Goal: Task Accomplishment & Management: Use online tool/utility

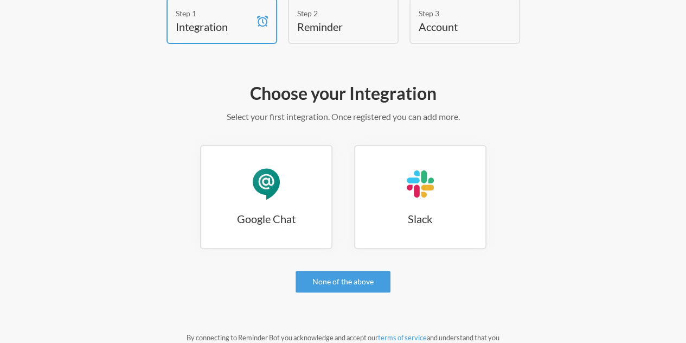
scroll to position [61, 0]
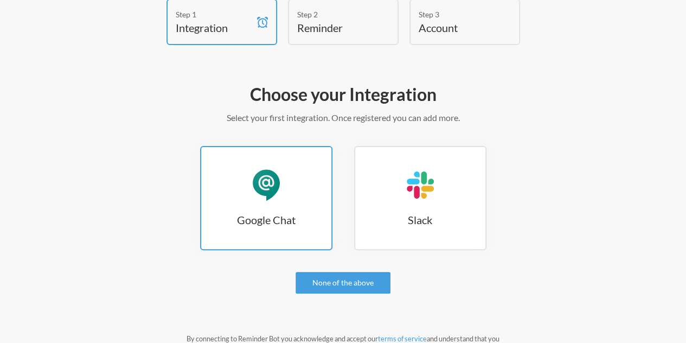
click at [265, 176] on div "Google Chat" at bounding box center [266, 185] width 33 height 33
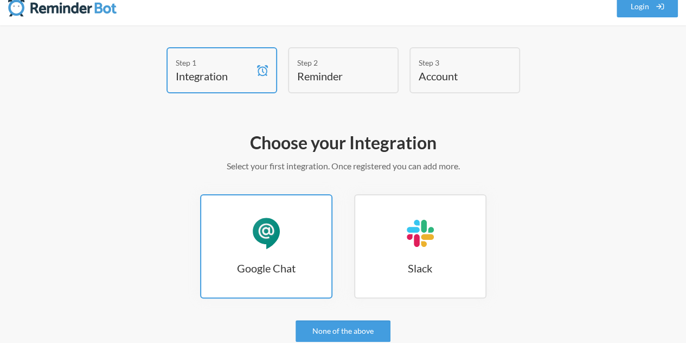
scroll to position [12, 0]
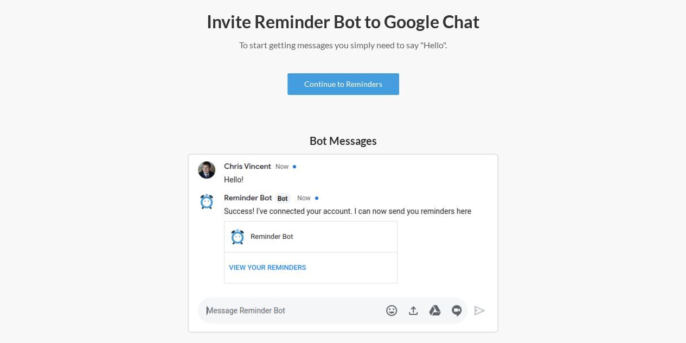
scroll to position [133, 0]
click at [364, 85] on link "Continue to Reminders" at bounding box center [343, 85] width 112 height 22
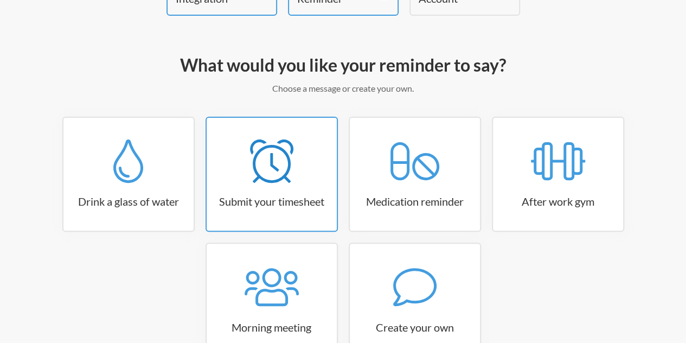
scroll to position [164, 0]
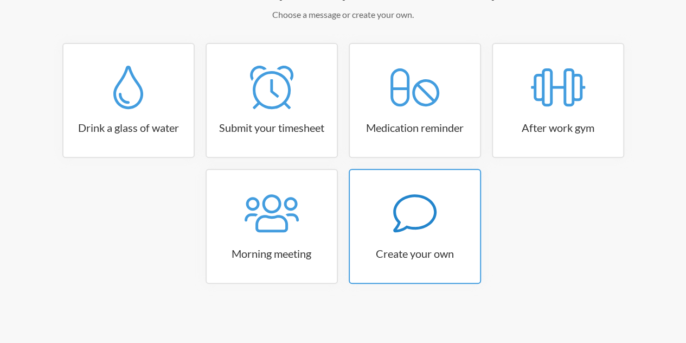
click at [400, 221] on icon at bounding box center [414, 212] width 43 height 43
select select "11:30:00"
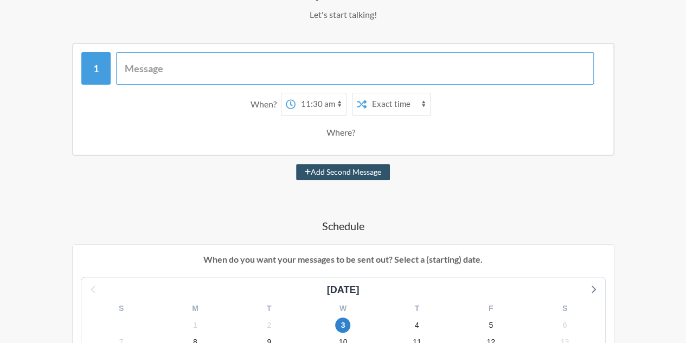
click at [211, 63] on input "text" at bounding box center [355, 68] width 478 height 33
type input "Update your Basecamo"
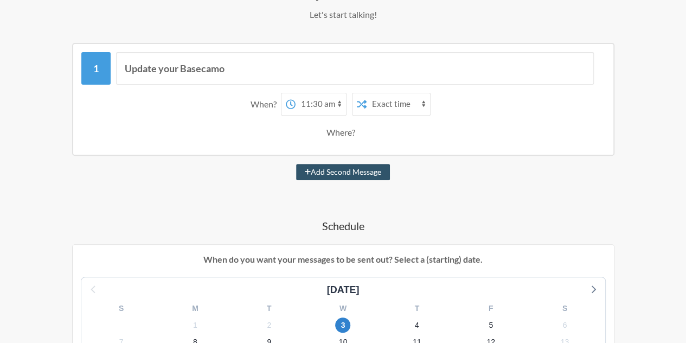
click at [316, 106] on select "12:00 am 12:15 am 12:30 am 12:45 am 1:00 am 1:15 am 1:30 am 1:45 am 2:00 am 2:1…" at bounding box center [321, 104] width 50 height 22
select select "17:00:00"
click at [296, 93] on select "12:00 am 12:15 am 12:30 am 12:45 am 1:00 am 1:15 am 1:30 am 1:45 am 2:00 am 2:1…" at bounding box center [321, 104] width 50 height 22
click at [384, 106] on select "Exact time Random time" at bounding box center [398, 104] width 63 height 22
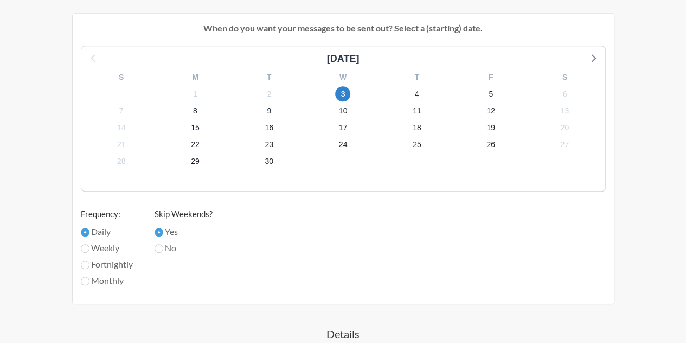
scroll to position [400, 0]
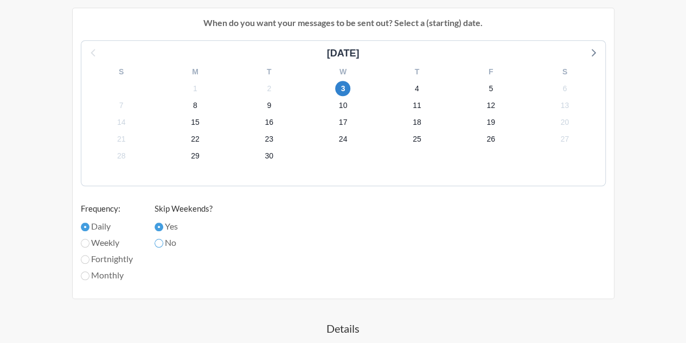
click at [161, 239] on input "No" at bounding box center [159, 243] width 9 height 9
radio input "true"
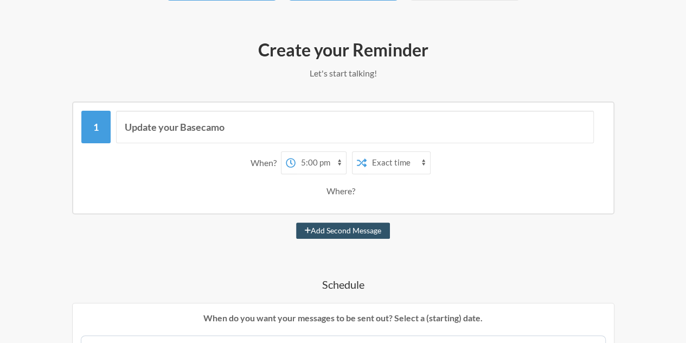
scroll to position [104, 0]
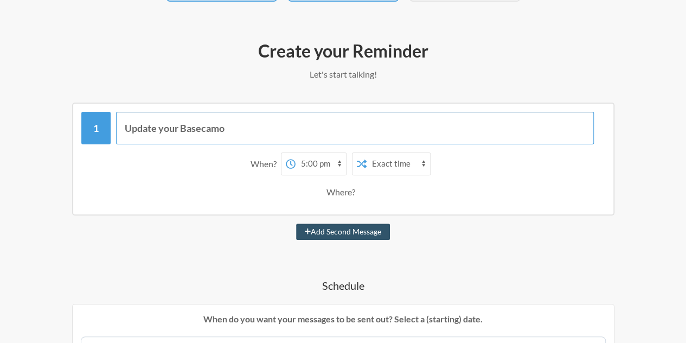
click at [243, 132] on input "Update your Basecamo" at bounding box center [355, 128] width 478 height 33
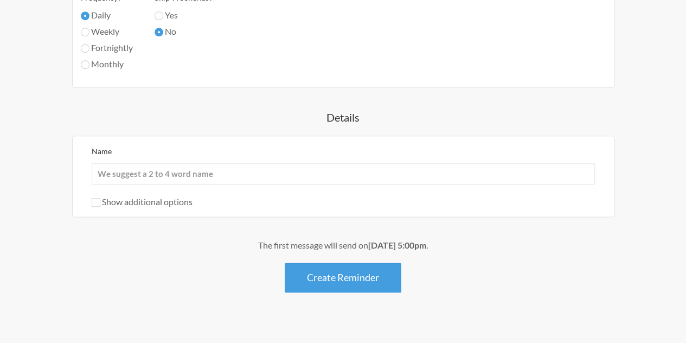
scroll to position [624, 0]
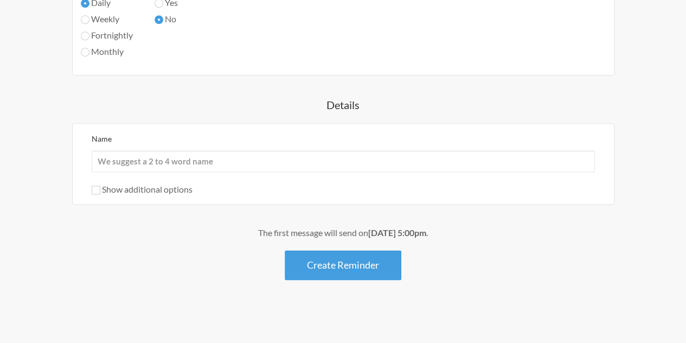
type input "Update your Basecamp"
click at [149, 168] on input "Name" at bounding box center [343, 161] width 503 height 22
click at [195, 125] on div "Name Show additional options Hide this reminder from calendars Stop sending mes…" at bounding box center [343, 163] width 542 height 81
click at [201, 165] on input "Name" at bounding box center [343, 161] width 503 height 22
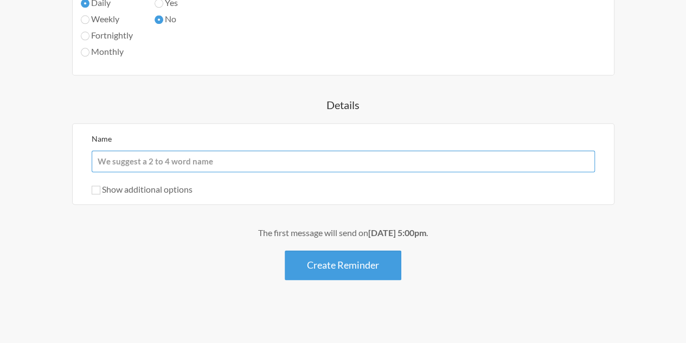
click at [208, 158] on input "Name" at bounding box center [343, 161] width 503 height 22
click at [222, 168] on input "Name" at bounding box center [343, 161] width 503 height 22
click at [242, 98] on h4 "Details" at bounding box center [343, 104] width 621 height 15
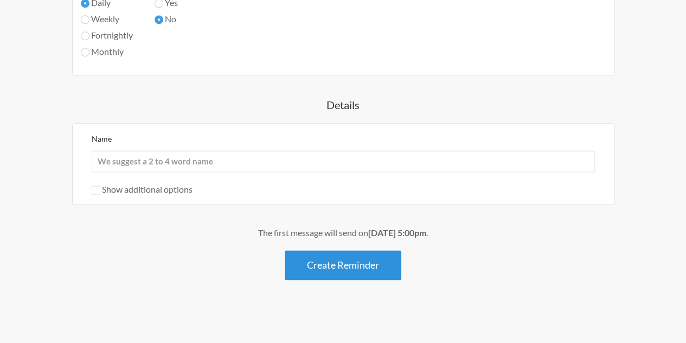
click at [354, 258] on button "Create Reminder" at bounding box center [343, 265] width 117 height 30
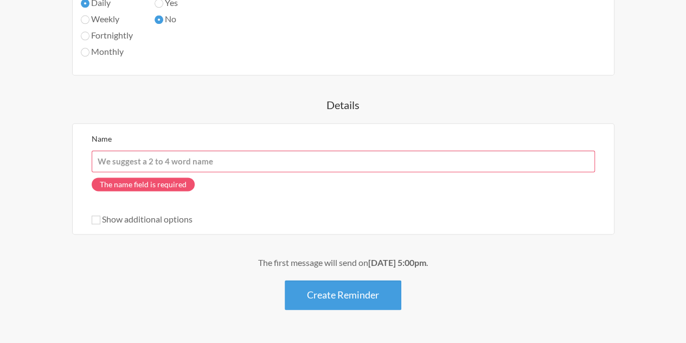
click at [256, 159] on input "Name" at bounding box center [343, 161] width 503 height 22
click at [212, 163] on input "Name" at bounding box center [343, 161] width 503 height 22
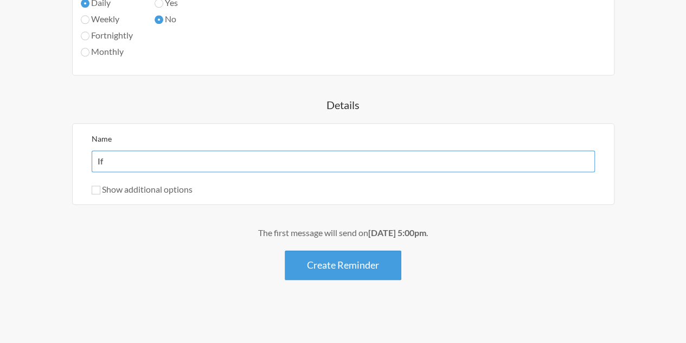
type input "I"
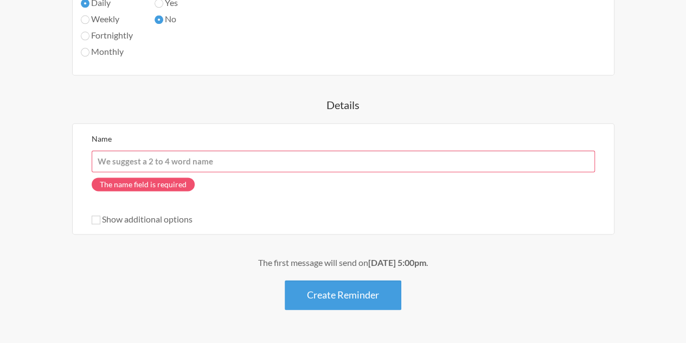
click at [212, 163] on input "Name" at bounding box center [343, 161] width 503 height 22
type input "T"
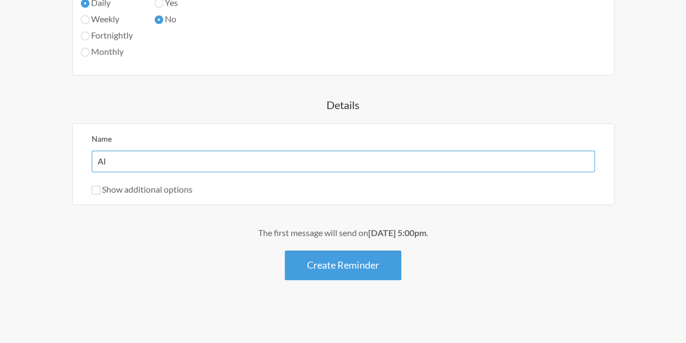
type input "A"
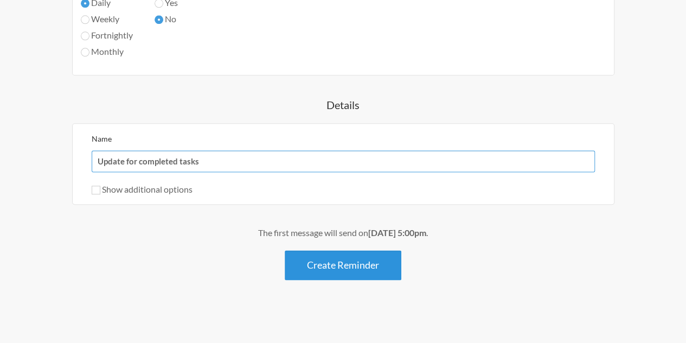
type input "Update for completed tasks"
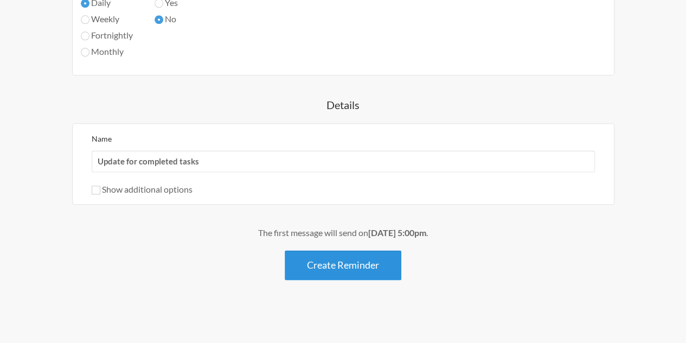
click at [320, 260] on button "Create Reminder" at bounding box center [343, 265] width 117 height 30
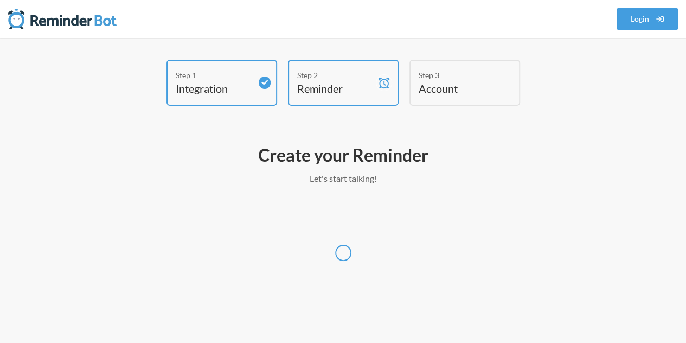
scroll to position [0, 0]
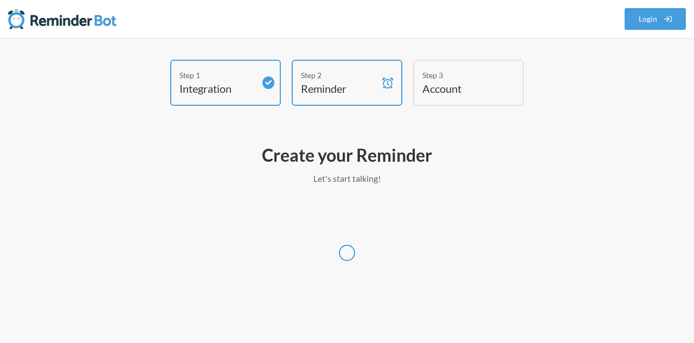
select select "America/New_York"
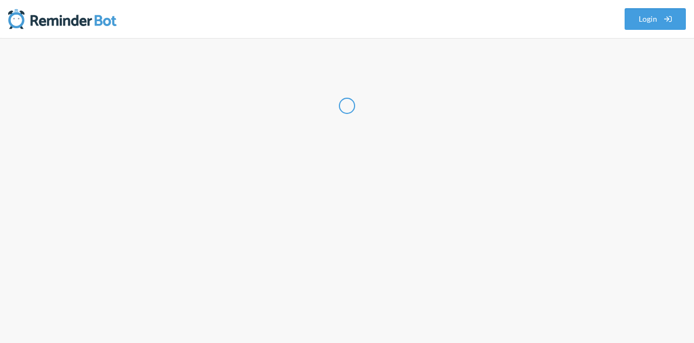
select select "NG"
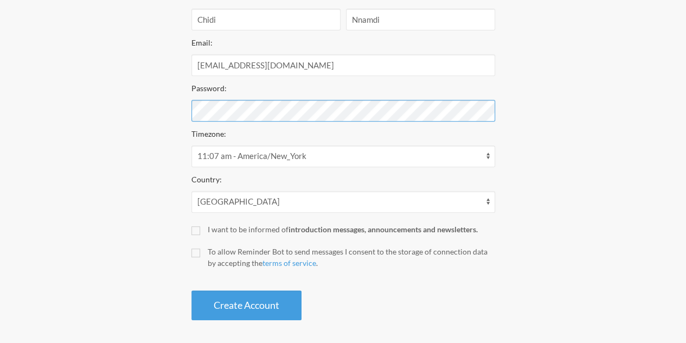
scroll to position [220, 0]
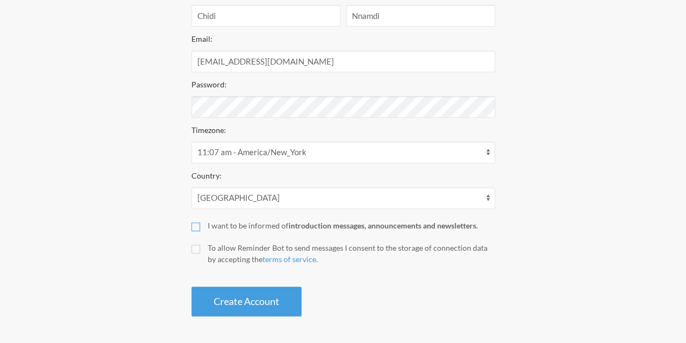
click at [193, 224] on input "I want to be informed of introduction messages, announcements and newsletters." at bounding box center [195, 226] width 9 height 9
checkbox input "true"
click at [193, 247] on input "To allow Reminder Bot to send messages I consent to the storage of connection d…" at bounding box center [195, 249] width 9 height 9
checkbox input "true"
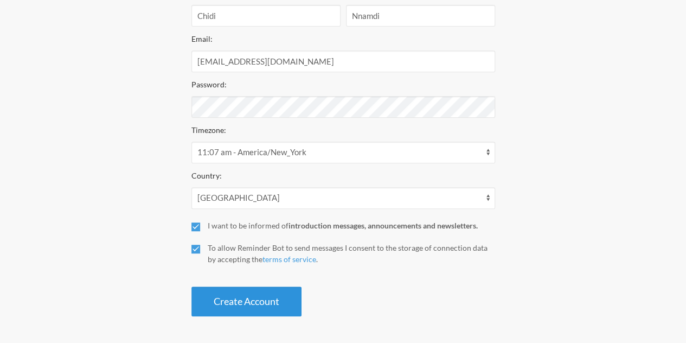
click at [236, 293] on button "Create Account" at bounding box center [246, 301] width 110 height 30
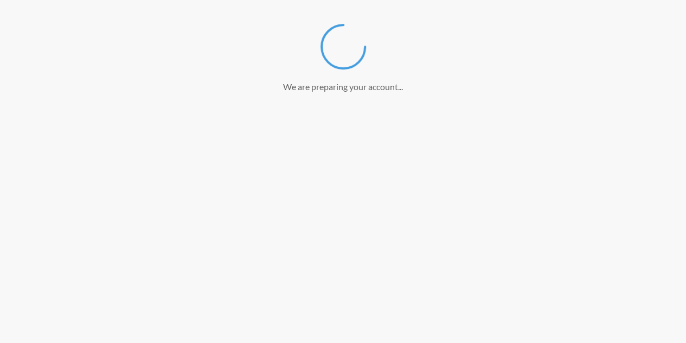
scroll to position [179, 0]
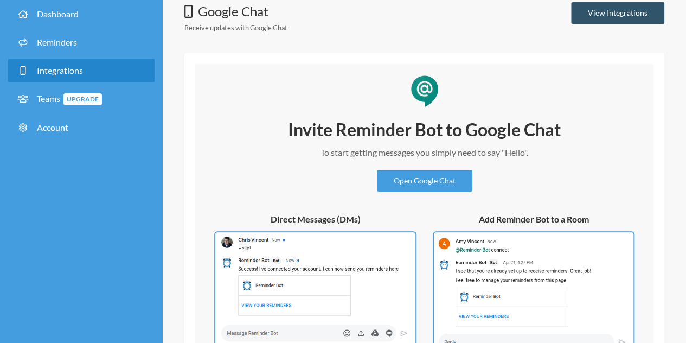
scroll to position [64, 0]
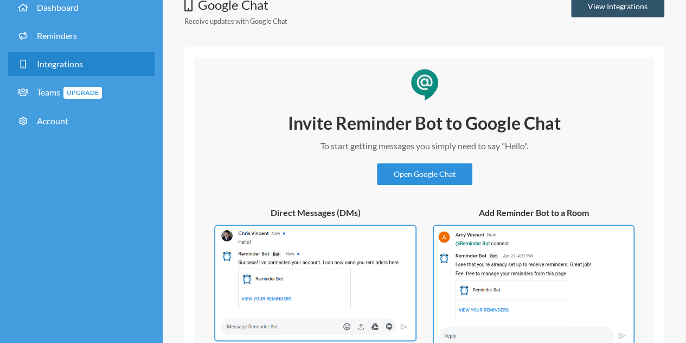
click at [445, 174] on link "Open Google Chat" at bounding box center [424, 174] width 95 height 22
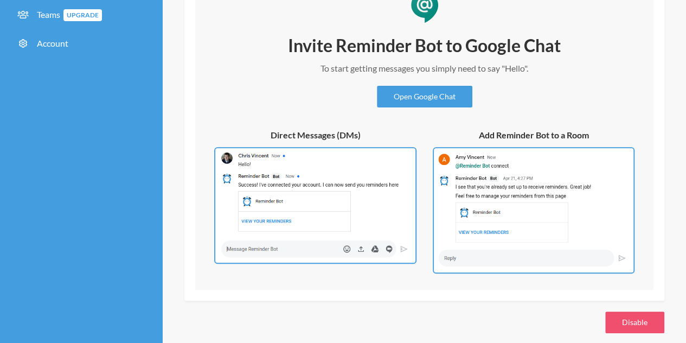
scroll to position [0, 0]
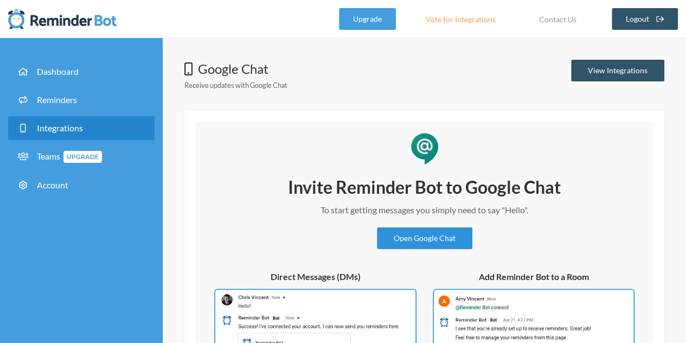
click at [439, 240] on link "Open Google Chat" at bounding box center [424, 238] width 95 height 22
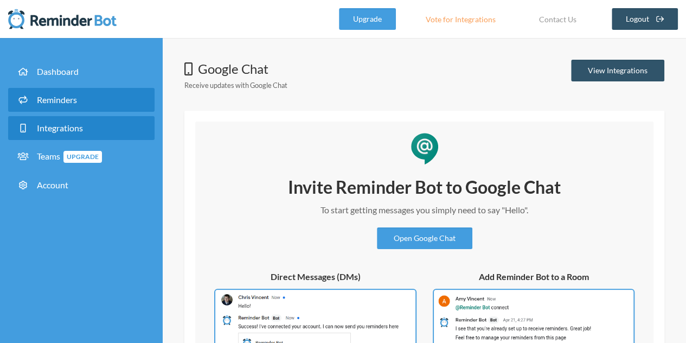
click at [52, 102] on span "Reminders" at bounding box center [57, 99] width 40 height 10
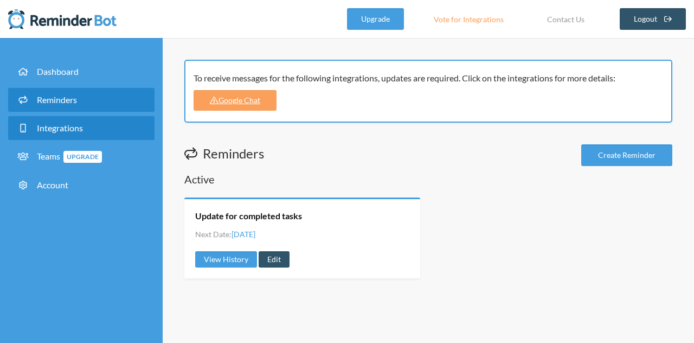
click at [91, 125] on link "Integrations" at bounding box center [81, 128] width 146 height 24
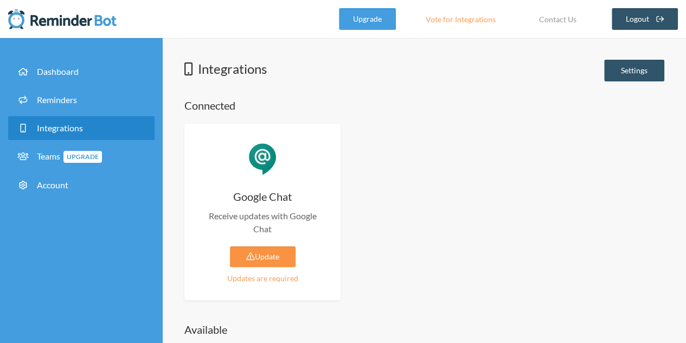
click at [265, 254] on link "Update" at bounding box center [263, 256] width 66 height 21
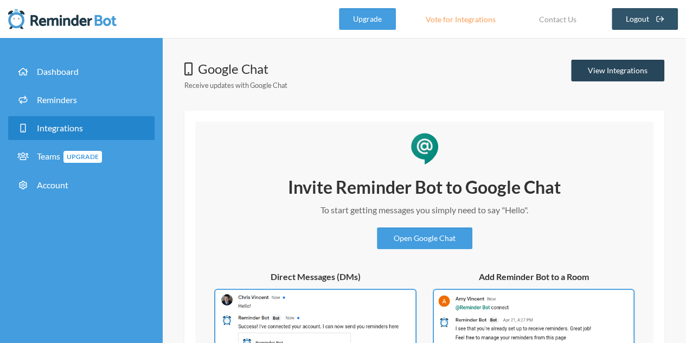
click at [598, 67] on link "View Integrations" at bounding box center [617, 71] width 93 height 22
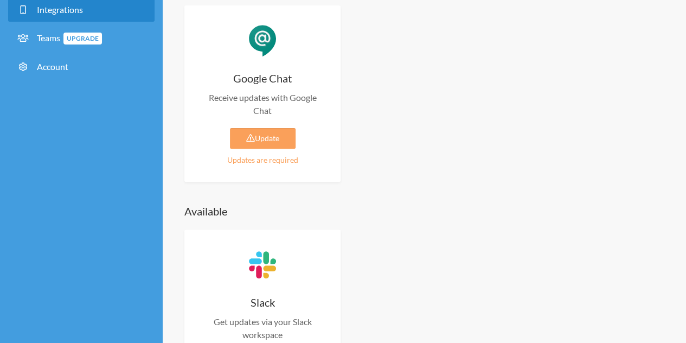
scroll to position [116, 0]
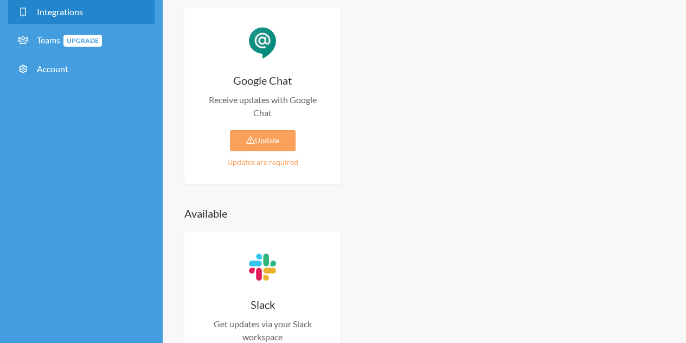
click at [248, 151] on div "Google Chat Receive updates with Google Chat Update Updates are required Enable…" at bounding box center [262, 96] width 156 height 176
click at [241, 145] on link "Update" at bounding box center [263, 140] width 66 height 21
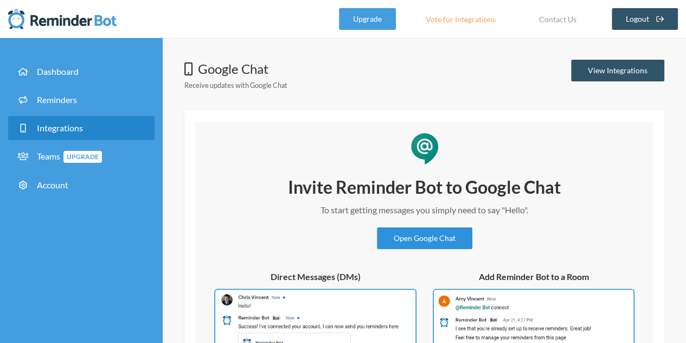
click at [424, 233] on link "Open Google Chat" at bounding box center [424, 238] width 95 height 22
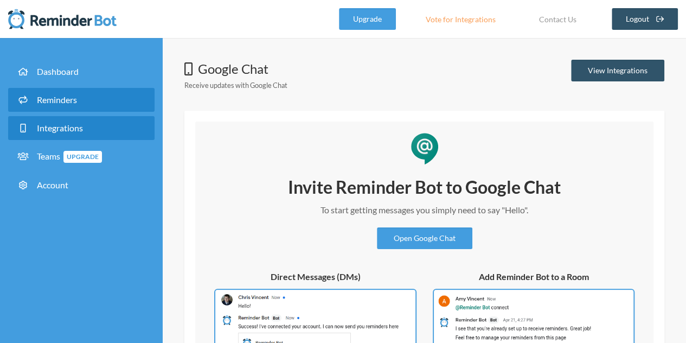
click at [75, 105] on link "Reminders" at bounding box center [81, 100] width 146 height 24
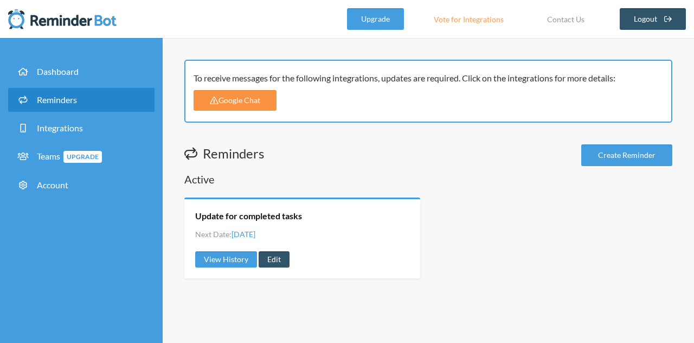
click at [252, 99] on link "Google Chat" at bounding box center [235, 100] width 83 height 21
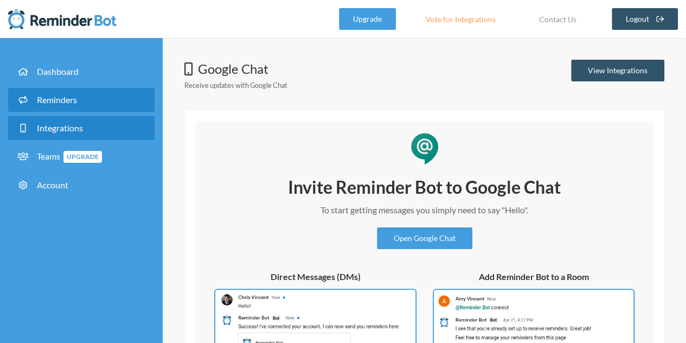
click at [56, 100] on span "Reminders" at bounding box center [57, 99] width 40 height 10
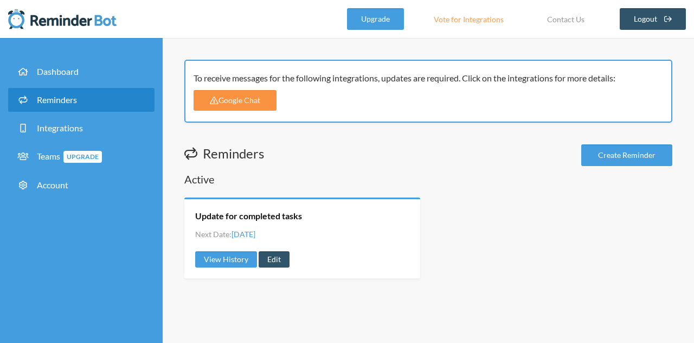
click at [241, 95] on link "Google Chat" at bounding box center [235, 100] width 83 height 21
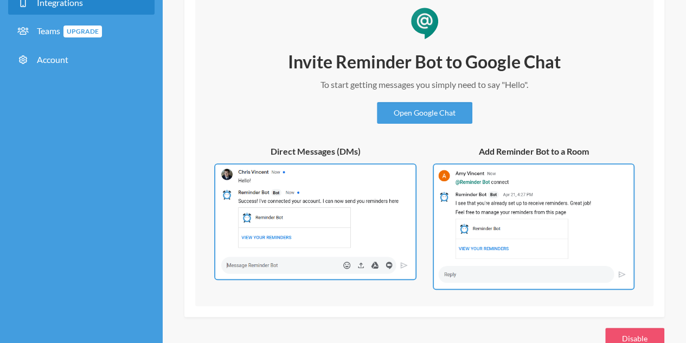
scroll to position [153, 0]
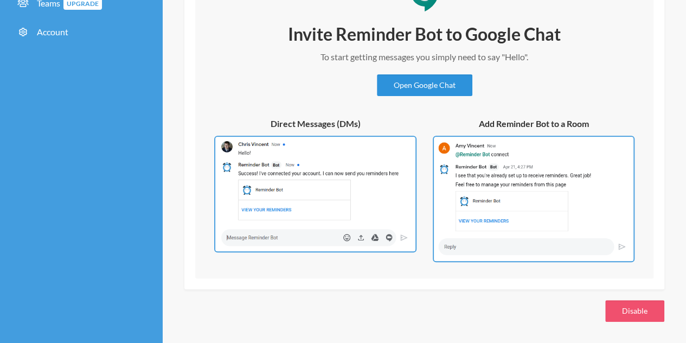
click at [393, 78] on link "Open Google Chat" at bounding box center [424, 85] width 95 height 22
